Goal: Information Seeking & Learning: Check status

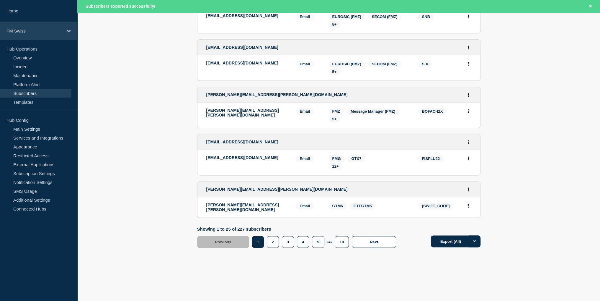
click at [25, 32] on p "FM Swiss" at bounding box center [34, 30] width 57 height 5
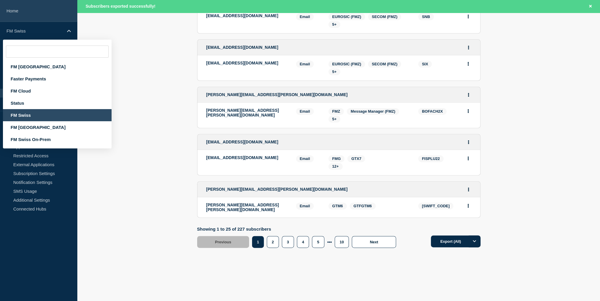
click at [14, 12] on link "Home" at bounding box center [38, 11] width 77 height 22
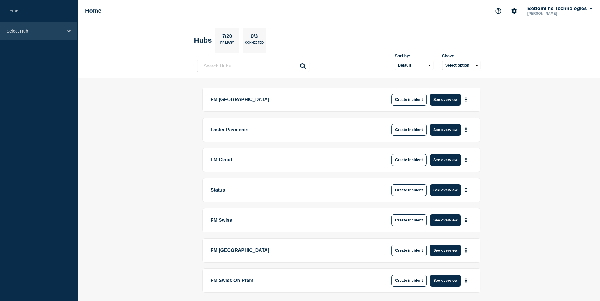
click at [34, 33] on div "Select Hub" at bounding box center [38, 31] width 77 height 18
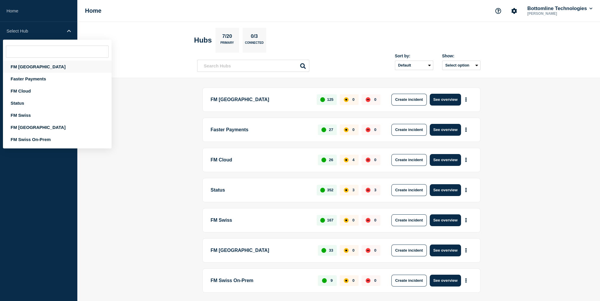
click at [24, 65] on div "FM [GEOGRAPHIC_DATA]" at bounding box center [57, 67] width 109 height 12
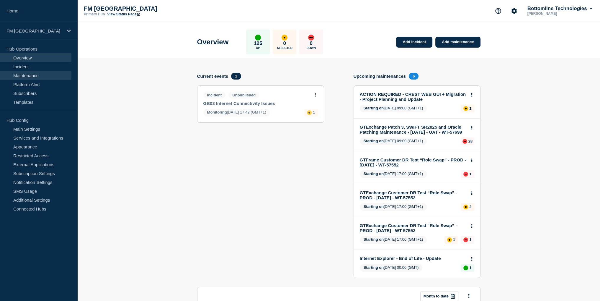
click at [25, 76] on link "Maintenance" at bounding box center [35, 75] width 71 height 9
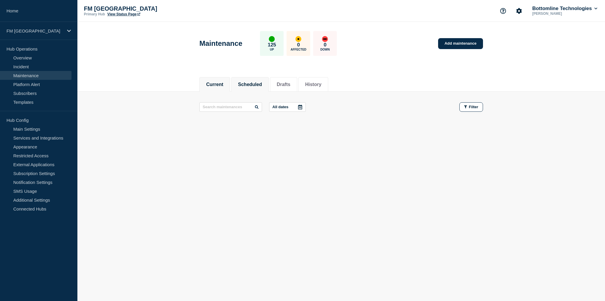
click at [262, 86] on button "Scheduled" at bounding box center [250, 84] width 24 height 5
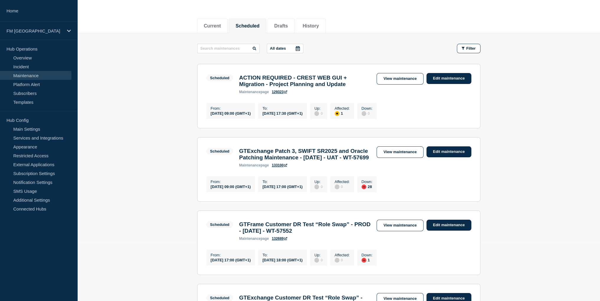
scroll to position [59, 0]
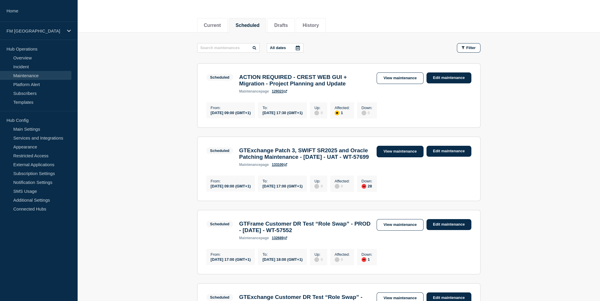
click at [396, 155] on link "View maintenance" at bounding box center [400, 152] width 47 height 12
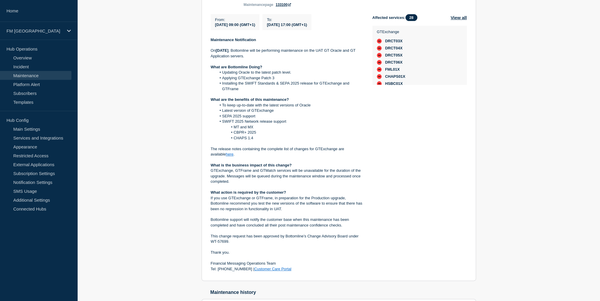
scroll to position [148, 0]
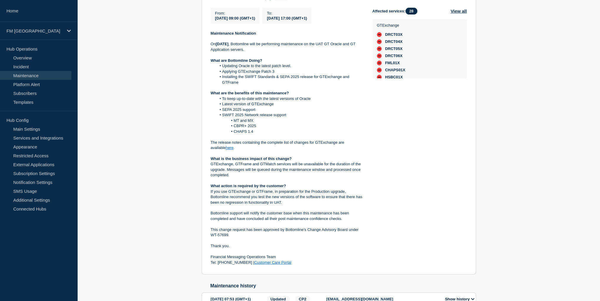
click at [455, 177] on div "Affected services: 28 View all GTExchange DRCT03X DRCT04X DRCT05X DRCT06X FML01…" at bounding box center [420, 136] width 94 height 257
click at [18, 27] on div "FM [GEOGRAPHIC_DATA]" at bounding box center [38, 31] width 77 height 18
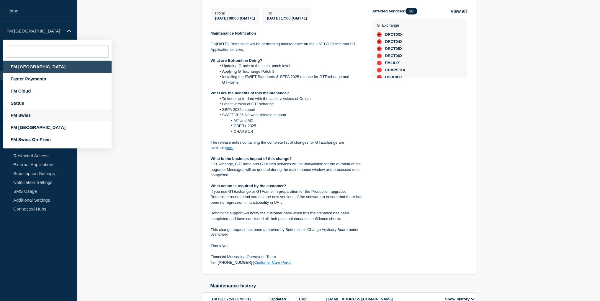
click at [20, 116] on div "FM Swiss" at bounding box center [57, 115] width 109 height 12
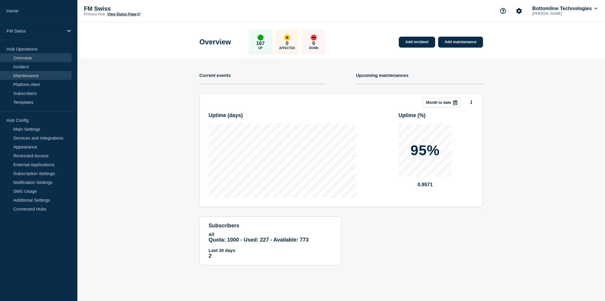
click at [30, 74] on link "Maintenance" at bounding box center [35, 75] width 71 height 9
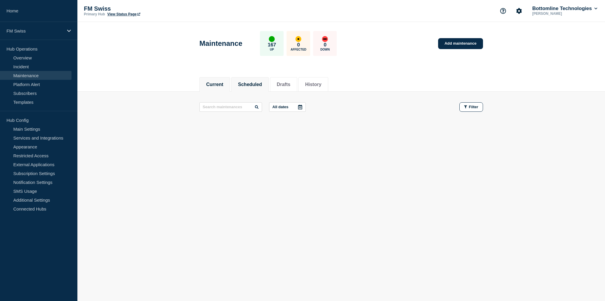
click at [261, 85] on button "Scheduled" at bounding box center [250, 84] width 24 height 5
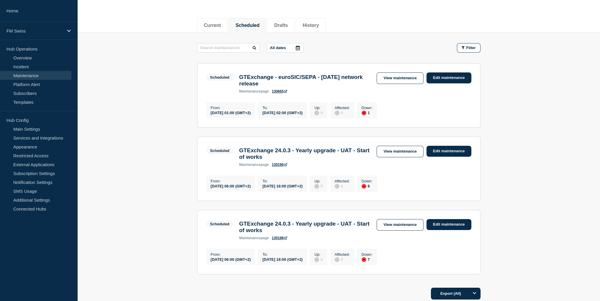
scroll to position [89, 0]
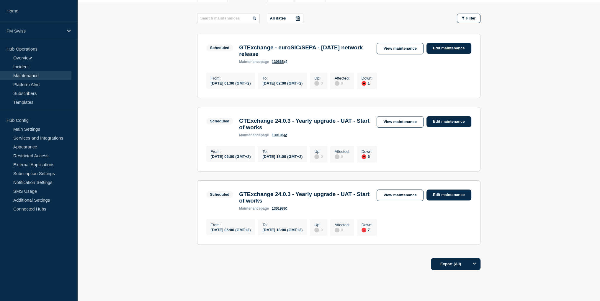
drag, startPoint x: 402, startPoint y: 127, endPoint x: 399, endPoint y: 126, distance: 3.8
click at [402, 127] on link "View maintenance" at bounding box center [400, 122] width 47 height 12
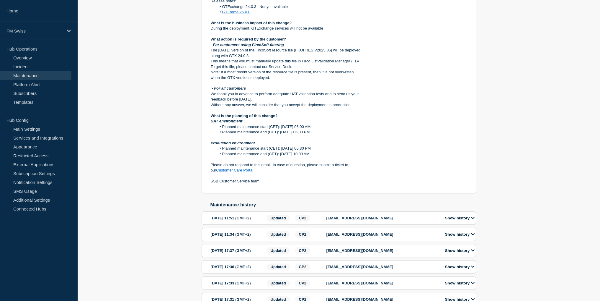
scroll to position [207, 0]
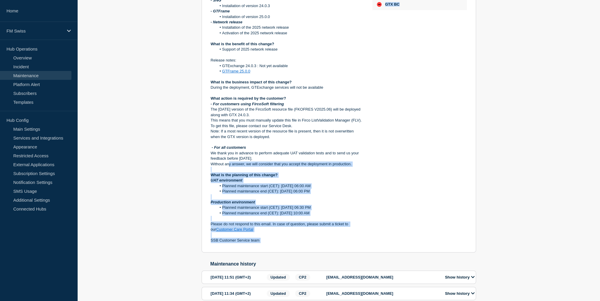
drag, startPoint x: 228, startPoint y: 173, endPoint x: 408, endPoint y: 165, distance: 180.2
click at [408, 165] on div "From : 2025-09-04 06:00 (GMT+2) To : 2025-09-04 18:00 (GMT+2) Maintenance Notif…" at bounding box center [339, 92] width 256 height 301
click at [379, 165] on div "Affected services: 6 View all Financial Messaging GTX1 GTX2 GTX6 GTX9 GTX12 GTX…" at bounding box center [420, 92] width 94 height 301
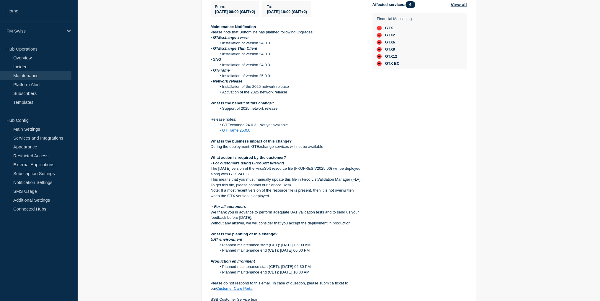
scroll to position [30, 0]
